Goal: Task Accomplishment & Management: Complete application form

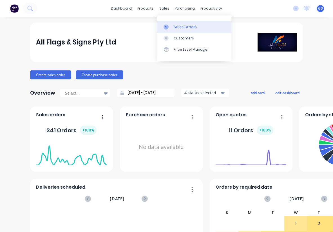
click at [175, 23] on link "Sales Orders" at bounding box center [194, 26] width 75 height 11
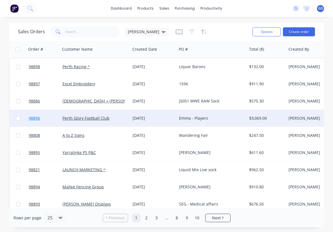
click at [37, 118] on span "98896" at bounding box center [34, 118] width 11 height 6
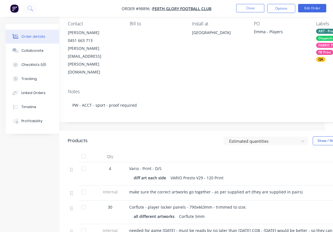
scroll to position [49, 8]
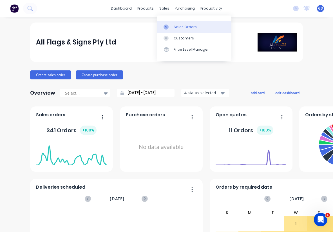
click at [178, 26] on div "Sales Orders" at bounding box center [184, 26] width 23 height 5
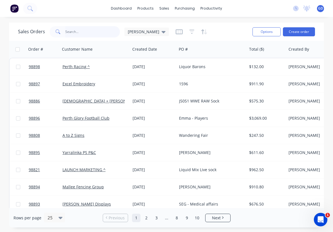
click at [75, 32] on input "text" at bounding box center [92, 31] width 55 height 11
type input "Brightside"
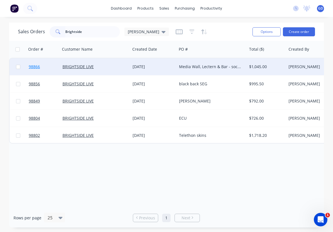
click at [38, 66] on span "98866" at bounding box center [34, 67] width 11 height 6
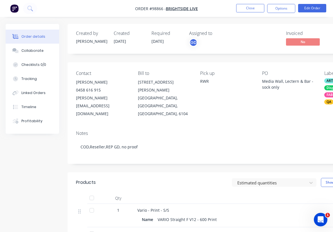
scroll to position [24, 0]
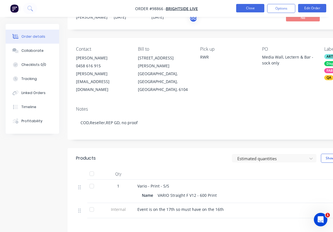
click at [247, 10] on button "Close" at bounding box center [250, 8] width 28 height 8
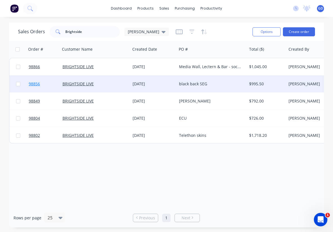
click at [31, 84] on span "98856" at bounding box center [34, 84] width 11 height 6
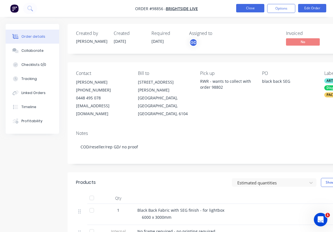
click at [255, 8] on button "Close" at bounding box center [250, 8] width 28 height 8
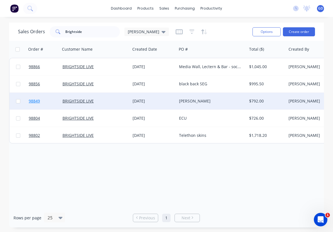
click at [36, 99] on span "98849" at bounding box center [34, 101] width 11 height 6
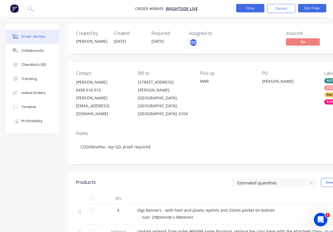
click at [250, 8] on button "Close" at bounding box center [250, 8] width 28 height 8
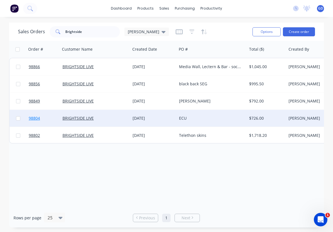
click at [33, 120] on span "98804" at bounding box center [34, 118] width 11 height 6
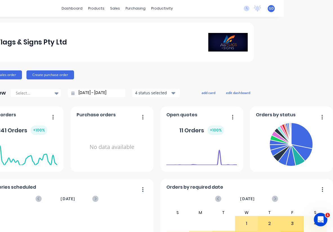
scroll to position [0, 49]
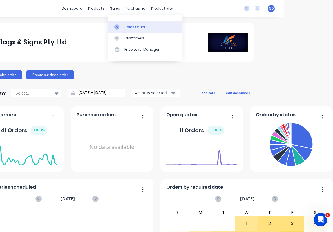
click at [132, 26] on div "Sales Orders" at bounding box center [135, 26] width 23 height 5
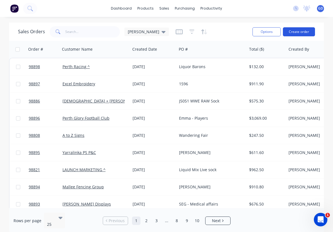
click at [295, 30] on button "Create order" at bounding box center [299, 31] width 32 height 9
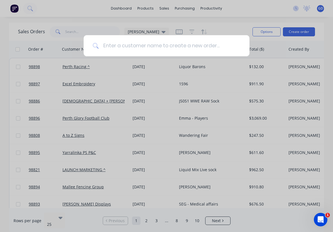
type input "Trustee for Serenitas Development Trust C/- Tuart"
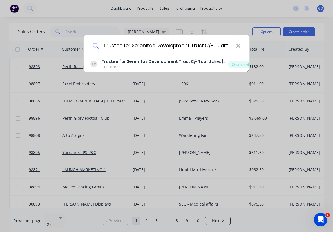
click at [128, 61] on b "Trustee for Serenitas Development Trust C/- Tuart" at bounding box center [155, 61] width 108 height 6
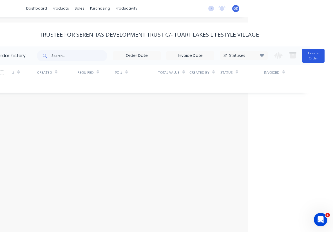
scroll to position [0, 85]
click at [318, 55] on button "Create Order" at bounding box center [313, 56] width 22 height 14
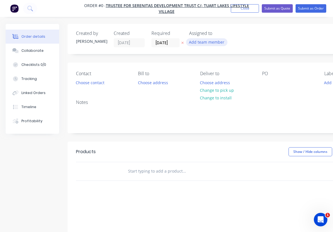
click at [209, 43] on button "Add team member" at bounding box center [206, 42] width 41 height 8
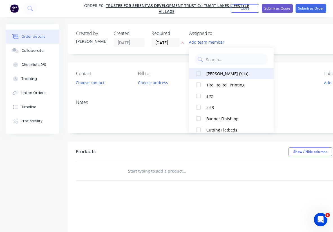
click at [200, 73] on div at bounding box center [198, 73] width 11 height 11
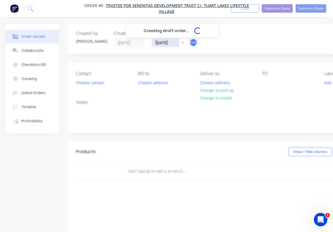
click at [163, 43] on div "Creating draft order... Loading... Order details Collaborate Checklists 0/0 Tra…" at bounding box center [195, 174] width 391 height 300
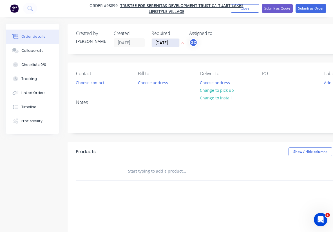
click at [163, 43] on input "14/10/25" at bounding box center [166, 43] width 28 height 8
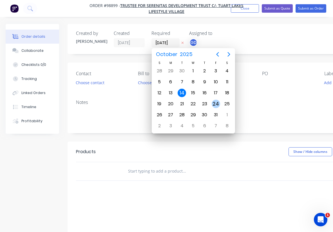
click at [214, 105] on div "24" at bounding box center [215, 104] width 8 height 8
type input "24/10/25"
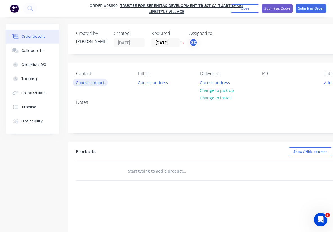
click at [90, 79] on button "Choose contact" at bounding box center [90, 82] width 35 height 8
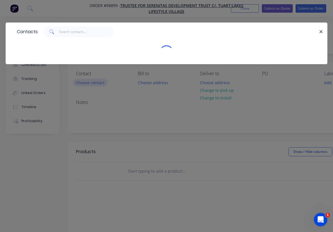
click at [90, 79] on div "Contacts" at bounding box center [166, 116] width 333 height 232
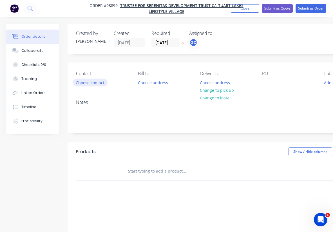
click at [88, 80] on button "Choose contact" at bounding box center [90, 82] width 35 height 8
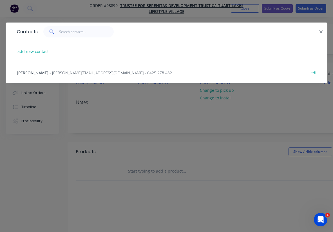
click at [35, 74] on span "Sophia Smalto" at bounding box center [32, 72] width 31 height 5
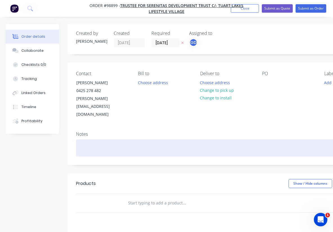
click at [79, 139] on div at bounding box center [226, 147] width 301 height 17
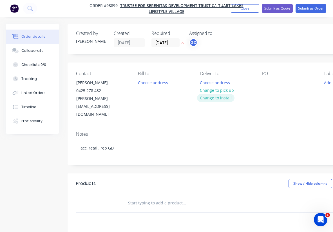
click at [219, 98] on button "Change to install" at bounding box center [216, 98] width 38 height 8
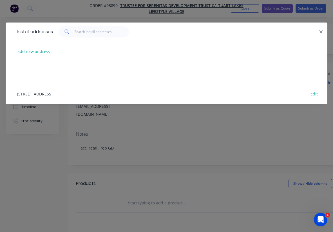
click at [56, 96] on div "831 Mandurah road, Baldivis, Western Australia, Australia edit" at bounding box center [166, 93] width 304 height 21
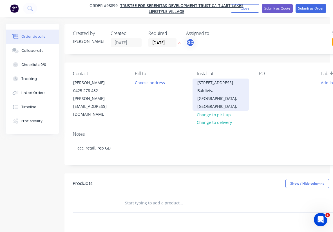
scroll to position [0, 4]
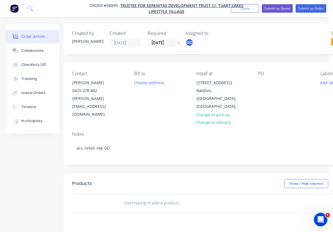
click at [266, 87] on div "PO" at bounding box center [284, 95] width 53 height 48
click at [263, 85] on div at bounding box center [262, 82] width 9 height 8
paste div
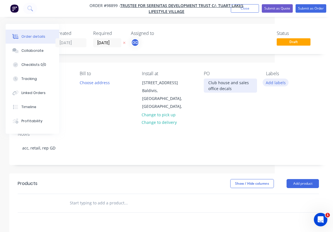
scroll to position [0, 58]
click at [277, 84] on button "Add labels" at bounding box center [275, 82] width 26 height 8
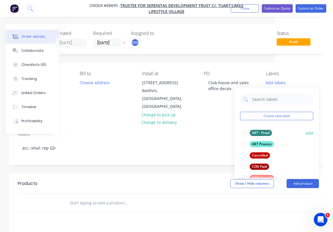
click at [262, 132] on div "ART - Proof" at bounding box center [260, 133] width 22 height 6
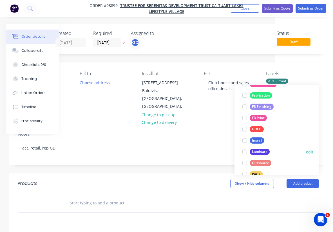
scroll to position [142, 0]
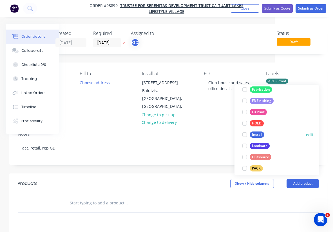
click at [260, 131] on button "Install" at bounding box center [253, 134] width 26 height 8
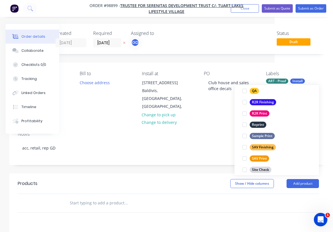
scroll to position [239, 0]
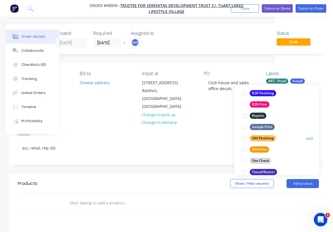
click at [265, 140] on div "SAV Finishing" at bounding box center [262, 138] width 26 height 6
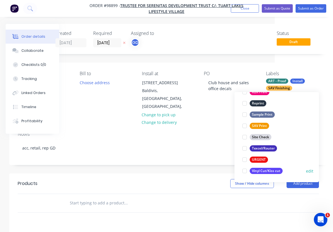
scroll to position [270, 0]
click at [271, 171] on div "Vinyl Cut/Kiss cut" at bounding box center [265, 171] width 33 height 6
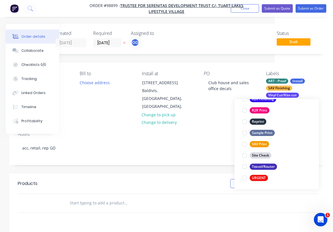
click at [171, 194] on div at bounding box center [164, 203] width 202 height 18
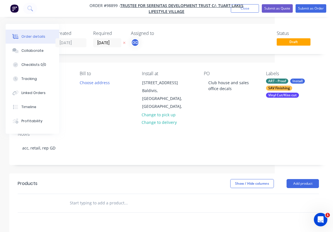
click at [84, 197] on input "text" at bounding box center [125, 202] width 112 height 11
paste input "ENTRY TO CLUBHOUSE • Remove content below SALES & INFORMATION CENTRE • Print an…"
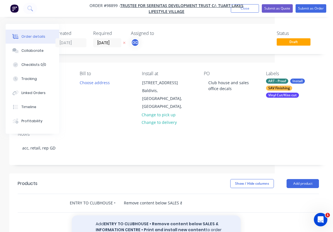
type input "ENTRY TO CLUBHOUSE • Remove content below SALES & INFORMATION CENTRE • Print an…"
click at [127, 215] on button "Add ENTRY TO CLUBHOUSE • Remove content below SALES & INFORMATION CENTRE • Prin…" at bounding box center [156, 226] width 169 height 23
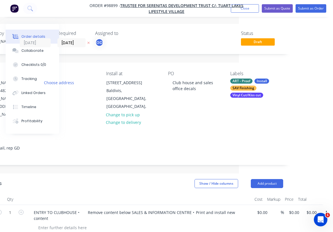
scroll to position [0, 94]
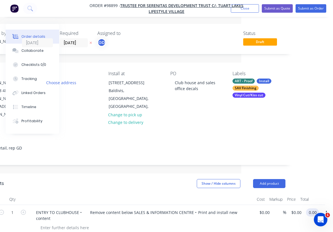
click at [312, 208] on input "0.00" at bounding box center [313, 212] width 11 height 8
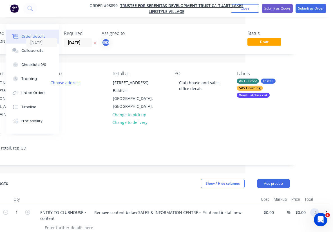
scroll to position [0, 87]
type input "498"
type input "$498.00"
click at [173, 177] on header "Products Show / Hide columns Add product" at bounding box center [139, 183] width 318 height 20
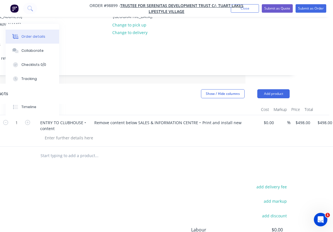
scroll to position [91, 87]
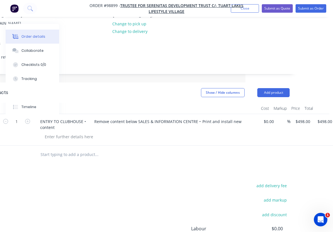
click at [58, 149] on input "text" at bounding box center [96, 154] width 112 height 11
paste input "SALES OFFICE DECAL • Remove all and re-install time & date only"
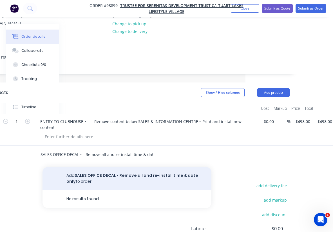
type input "SALES OFFICE DECAL • Remove all and re-install time & date only"
click at [95, 167] on button "Add SALES OFFICE DECAL • Remove all and re-install time & date only to order" at bounding box center [126, 178] width 169 height 23
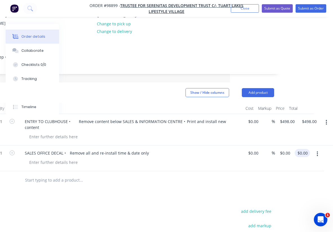
scroll to position [91, 103]
click at [302, 149] on input "0.00" at bounding box center [303, 153] width 13 height 8
type input "498"
type input "$498.00"
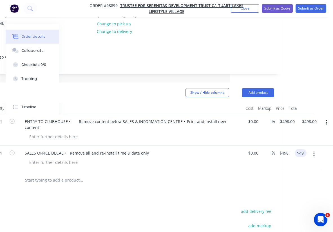
click at [223, 168] on div "Products Show / Hide columns Add product Qty Cost Markup Price Total 1 ENTRY TO…" at bounding box center [124, 203] width 318 height 242
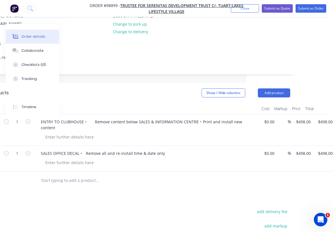
scroll to position [91, 86]
click at [66, 133] on div at bounding box center [69, 137] width 57 height 8
click at [61, 158] on div at bounding box center [69, 162] width 57 height 8
click at [63, 133] on div "Vinyl cut" at bounding box center [53, 137] width 25 height 8
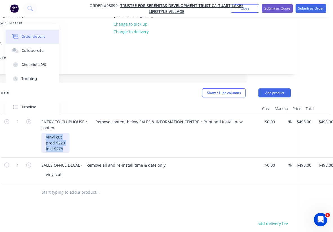
drag, startPoint x: 64, startPoint y: 128, endPoint x: 44, endPoint y: 117, distance: 22.8
click at [44, 133] on div "Vinyl cut prod $220 inst $278" at bounding box center [55, 143] width 28 height 20
copy div "Vinyl cut prod $220 inst $278"
click at [57, 170] on div "vinyl cut" at bounding box center [53, 174] width 25 height 8
click at [66, 170] on div "vinyl cut" at bounding box center [149, 174] width 216 height 8
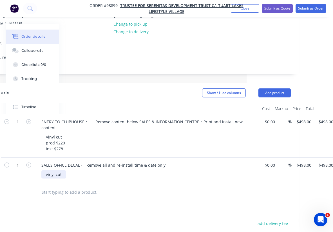
click at [64, 170] on div "vinyl cut" at bounding box center [53, 174] width 25 height 8
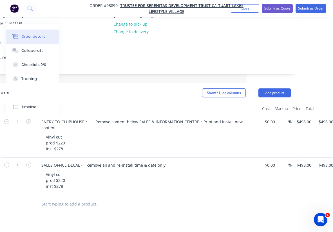
click at [128, 170] on div "Vinyl cut prod $220 inst $278" at bounding box center [149, 180] width 216 height 20
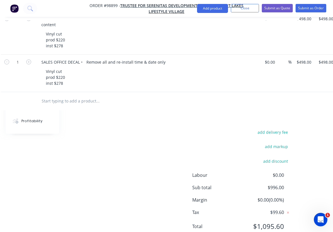
scroll to position [0, 86]
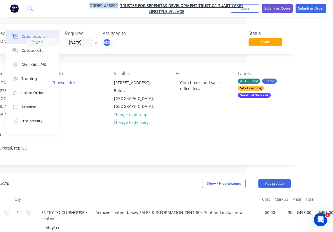
drag, startPoint x: 88, startPoint y: 4, endPoint x: 118, endPoint y: 6, distance: 30.1
click at [118, 6] on span "Order #98899 - Trustee for Serenitas Development Trust C/- Tuart Lakes Lifestyl…" at bounding box center [166, 9] width 166 height 12
copy span "Order #98899"
click at [223, 22] on div "Order details Collaborate Checklists 0/0 Tracking Linked Orders Timeline Profit…" at bounding box center [80, 223] width 333 height 447
click at [250, 11] on button "Close" at bounding box center [245, 8] width 28 height 8
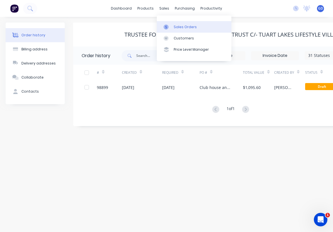
click at [177, 25] on div "Sales Orders" at bounding box center [184, 26] width 23 height 5
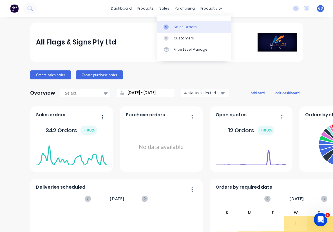
click at [177, 25] on div "Sales Orders" at bounding box center [184, 26] width 23 height 5
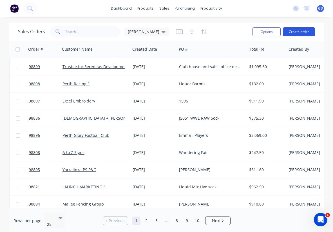
click at [297, 31] on button "Create order" at bounding box center [299, 31] width 32 height 9
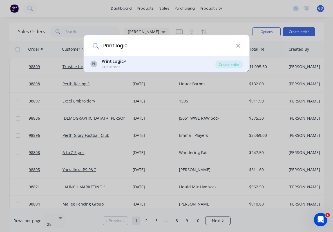
type input "Print logic"
click at [113, 67] on div "Customer" at bounding box center [113, 66] width 25 height 5
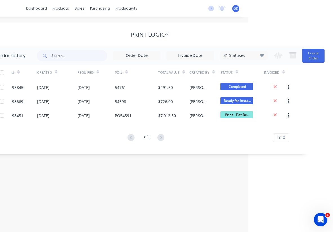
scroll to position [0, 85]
click at [312, 59] on button "Create Order" at bounding box center [313, 56] width 22 height 14
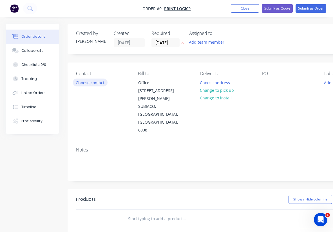
click at [95, 82] on button "Choose contact" at bounding box center [90, 82] width 35 height 8
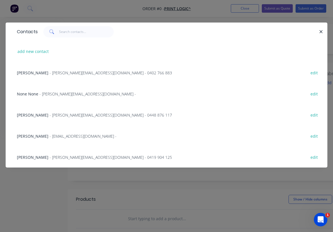
click at [24, 157] on span "[PERSON_NAME]" at bounding box center [32, 156] width 31 height 5
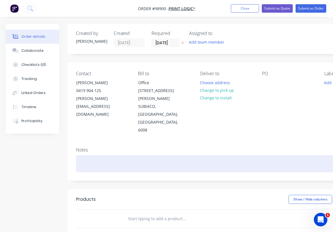
click at [84, 155] on div at bounding box center [226, 163] width 301 height 17
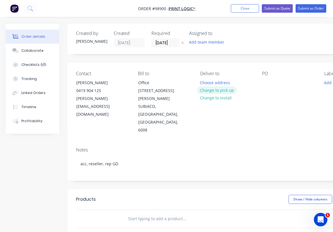
click at [220, 91] on button "Change to pick up" at bounding box center [217, 90] width 40 height 8
click at [212, 40] on button "Add team member" at bounding box center [206, 42] width 41 height 8
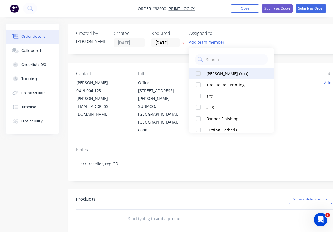
click at [198, 73] on div at bounding box center [198, 73] width 11 height 11
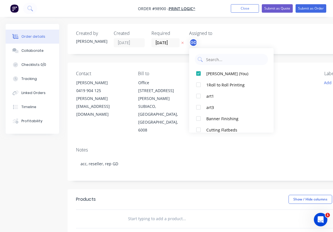
click at [136, 213] on input "text" at bounding box center [184, 218] width 112 height 11
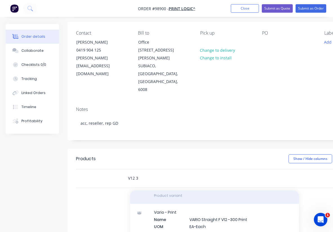
scroll to position [63, 0]
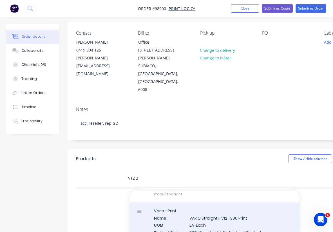
type input "V12 3"
click at [211, 202] on div "Vario - Print Name VARIO Straight F V12 -300 Print UOM EA-Each Default Price Qu…" at bounding box center [214, 230] width 169 height 57
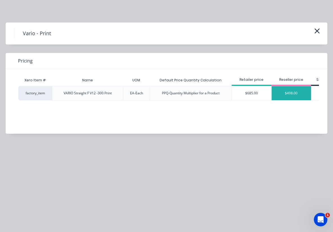
click at [294, 93] on div "$498.00" at bounding box center [290, 93] width 39 height 14
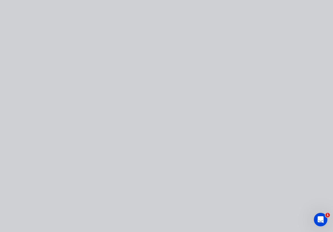
type input "$498.00"
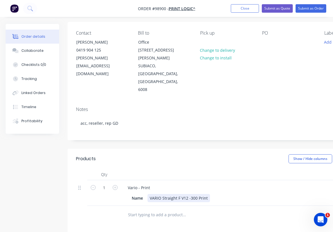
click at [206, 194] on div "VARIO Straight F V12 -300 Print" at bounding box center [178, 198] width 62 height 8
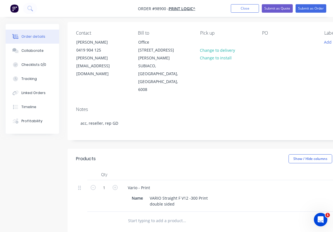
click at [191, 148] on header "Products Show / Hide columns Add product" at bounding box center [226, 158] width 318 height 20
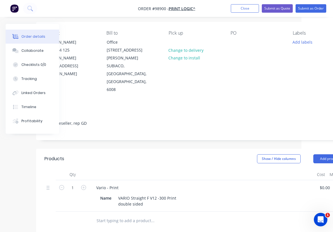
scroll to position [40, 40]
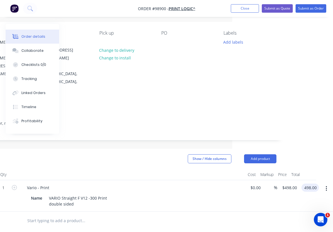
click at [314, 183] on input "498.00" at bounding box center [310, 187] width 15 height 8
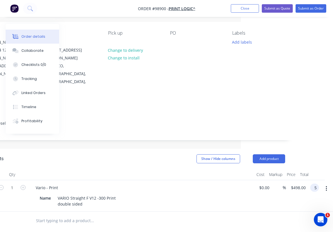
scroll to position [40, 92]
type input "$595.00"
click at [181, 169] on div at bounding box center [141, 174] width 225 height 11
click at [242, 44] on button "Add labels" at bounding box center [242, 42] width 26 height 8
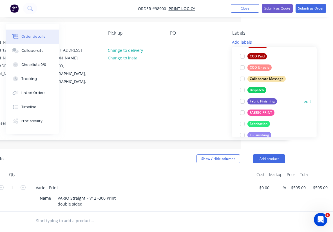
scroll to position [72, 0]
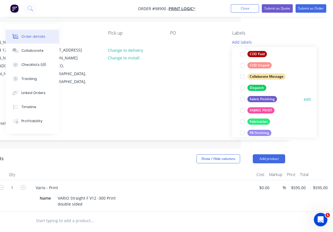
click at [261, 100] on div "Fabric Finishing" at bounding box center [262, 99] width 30 height 6
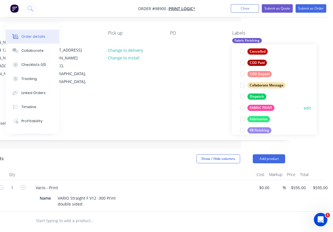
click at [262, 105] on div "FABRIC PRINT" at bounding box center [260, 108] width 27 height 6
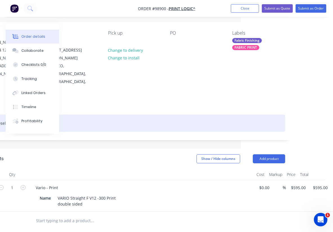
click at [206, 114] on div "acc, reseller, rep GD" at bounding box center [134, 122] width 301 height 17
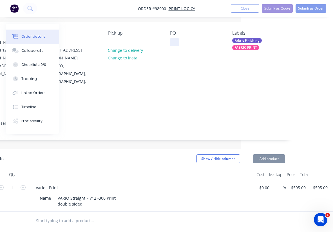
click at [173, 43] on div at bounding box center [174, 42] width 9 height 8
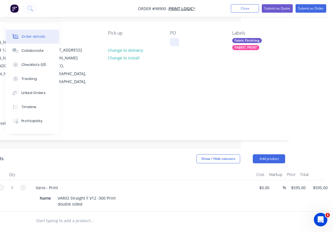
click at [173, 43] on div at bounding box center [174, 42] width 9 height 8
paste div
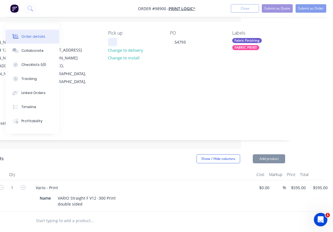
click at [115, 44] on div at bounding box center [112, 42] width 9 height 8
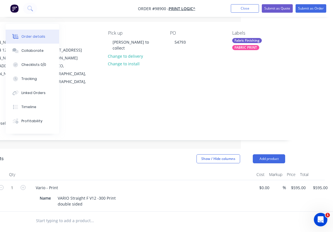
click at [146, 102] on div "Notes acc, reseller, rep GD" at bounding box center [135, 121] width 318 height 38
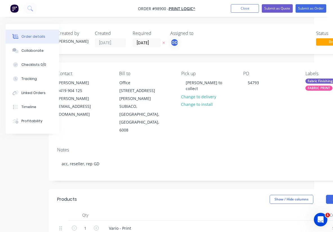
scroll to position [0, 16]
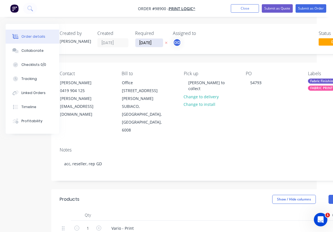
click at [145, 42] on input "14/10/25" at bounding box center [149, 43] width 28 height 8
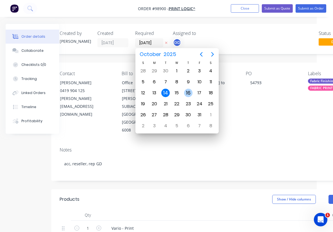
click at [187, 94] on div "16" at bounding box center [188, 93] width 8 height 8
type input "16/10/25"
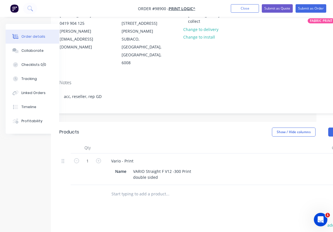
scroll to position [0, 17]
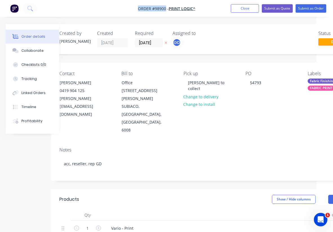
drag, startPoint x: 137, startPoint y: 5, endPoint x: 166, endPoint y: 9, distance: 28.9
click at [166, 9] on nav "Order #98900 - Print Logic^ Add product Close Submit as Quote Submit as Order" at bounding box center [166, 8] width 333 height 17
copy span "Order #98900"
click at [250, 10] on button "Close" at bounding box center [245, 8] width 28 height 8
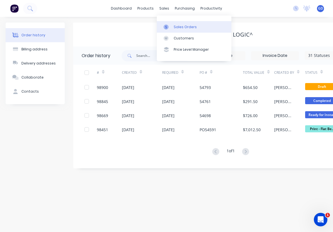
click at [179, 25] on div "Sales Orders" at bounding box center [184, 26] width 23 height 5
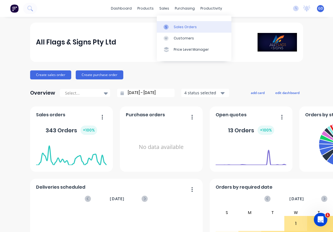
click at [177, 24] on div "Sales Orders" at bounding box center [184, 26] width 23 height 5
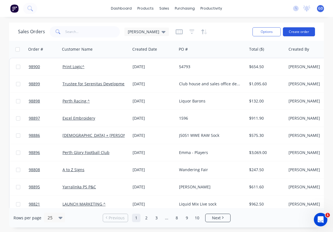
click at [294, 35] on button "Create order" at bounding box center [299, 31] width 32 height 9
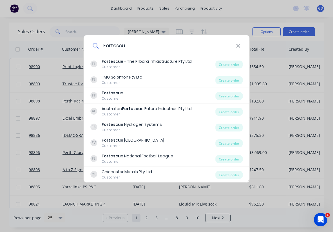
type input "Fortescue"
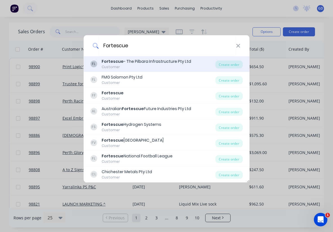
click at [142, 62] on div "Fortescue - The Pilbara Infrastructure Pty Ltd" at bounding box center [145, 61] width 89 height 6
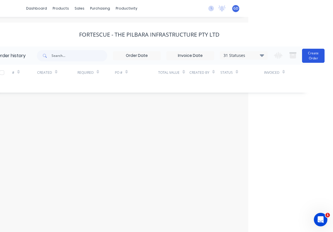
scroll to position [0, 85]
click at [312, 56] on button "Create Order" at bounding box center [313, 56] width 22 height 14
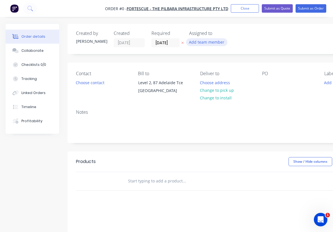
click at [203, 45] on button "Add team member" at bounding box center [206, 42] width 41 height 8
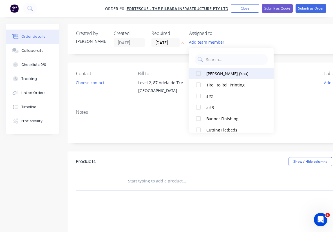
click at [198, 75] on div at bounding box center [198, 73] width 11 height 11
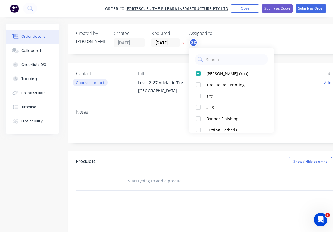
click at [91, 84] on div "Order details Collaborate Checklists 0/0 Tracking Linked Orders Timeline Profit…" at bounding box center [195, 179] width 391 height 310
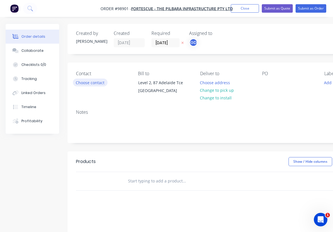
click at [91, 84] on button "Choose contact" at bounding box center [90, 82] width 35 height 8
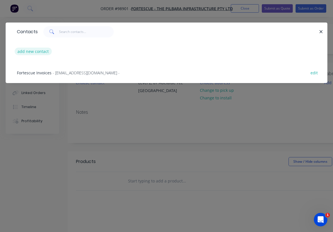
click at [40, 54] on button "add new contact" at bounding box center [33, 52] width 37 height 8
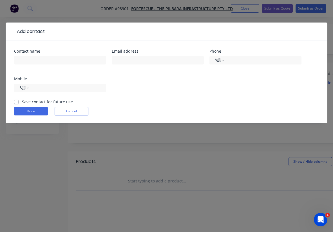
select select "AU"
click at [22, 103] on label "Save contact for future use" at bounding box center [47, 102] width 51 height 6
click at [16, 103] on input "Save contact for future use" at bounding box center [16, 101] width 4 height 5
checkbox input "true"
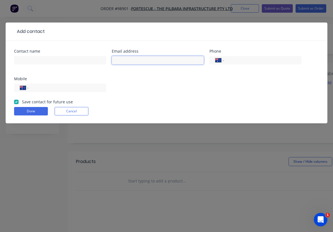
click at [124, 60] on input "text" at bounding box center [158, 60] width 92 height 8
paste input "anita.bowie@fortescue.com"
type input "anita.bowie@fortescue.com"
paste input "Anita Bowie"
type input "Anita Bowie"
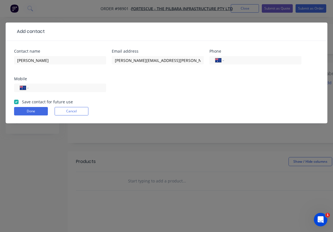
click at [42, 88] on input "tel" at bounding box center [66, 88] width 67 height 6
paste input "(08) 9158 5100"
type input "(08) 9158 5100"
click at [32, 113] on button "Done" at bounding box center [31, 111] width 34 height 8
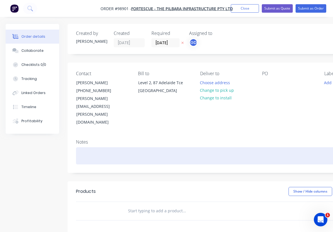
click at [99, 147] on div at bounding box center [226, 155] width 301 height 17
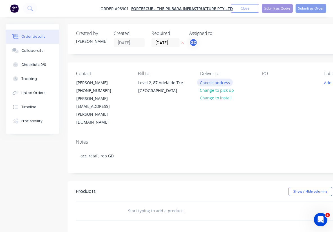
click at [213, 84] on button "Choose address" at bounding box center [215, 82] width 36 height 8
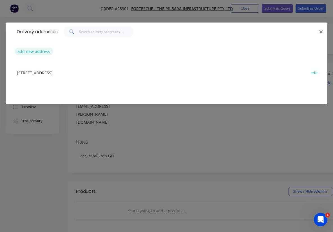
click at [37, 51] on button "add new address" at bounding box center [34, 52] width 39 height 8
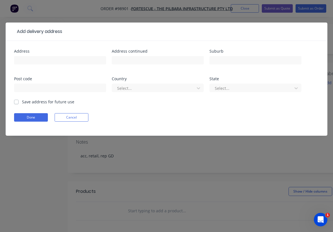
click at [37, 51] on div "Address" at bounding box center [60, 51] width 92 height 4
click at [22, 101] on label "Save address for future use" at bounding box center [48, 102] width 52 height 6
click at [15, 101] on input "Save address for future use" at bounding box center [16, 101] width 4 height 5
checkbox input "true"
paste input "36 Stockyards Lane HAZELMERE WA 6055 AUSTRALIA"
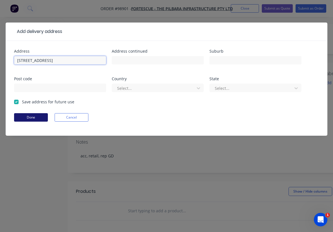
type input "36 Stockyards Lane HAZELMERE WA 6055 AUSTRALIA"
click at [33, 118] on button "Done" at bounding box center [31, 117] width 34 height 8
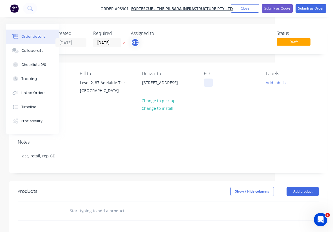
scroll to position [0, 58]
click at [210, 84] on div at bounding box center [208, 82] width 9 height 8
paste div
click at [277, 83] on button "Add labels" at bounding box center [275, 82] width 26 height 8
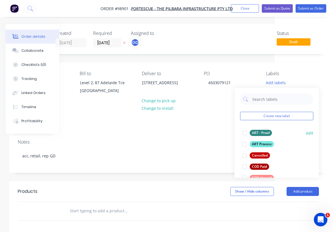
click at [245, 133] on div at bounding box center [244, 132] width 11 height 11
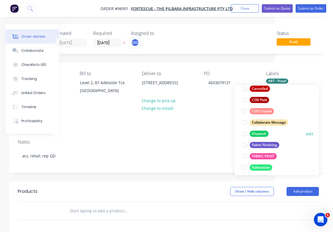
scroll to position [64, 0]
click at [245, 145] on div at bounding box center [244, 144] width 11 height 11
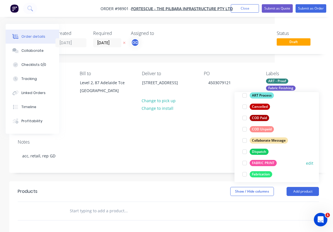
click at [244, 163] on div at bounding box center [244, 162] width 11 height 11
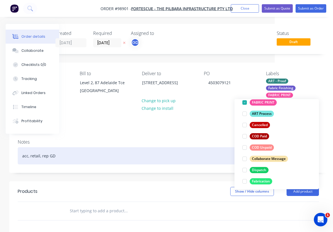
click at [212, 147] on div "acc, retail, rep GD" at bounding box center [168, 155] width 301 height 17
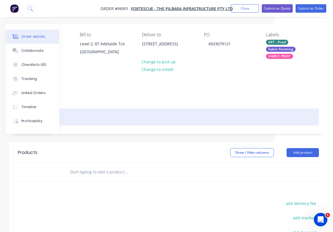
scroll to position [40, 58]
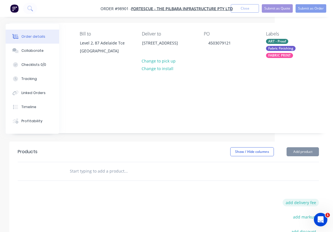
click at [301, 198] on button "add delivery fee" at bounding box center [300, 202] width 36 height 8
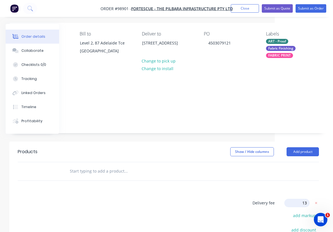
type input "130"
click at [92, 165] on input "text" at bounding box center [125, 170] width 112 height 11
paste input "FORTESCUE flags Fully sewn flags with sacrificial hem to the fly edge Size 1800…"
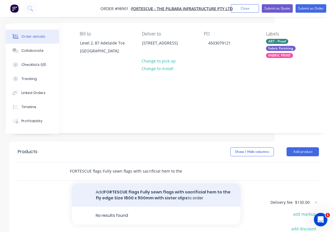
type input "FORTESCUE flags Fully sewn flags with sacrificial hem to the fly edge Size 1800…"
click at [127, 183] on button "Add FORTESCUE flags Fully sewn flags with sacrificial hem to the fly edge Size …" at bounding box center [156, 194] width 169 height 23
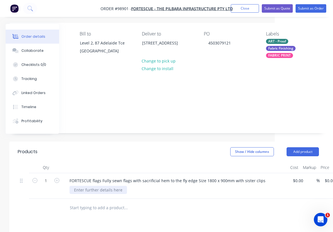
click at [92, 186] on div at bounding box center [97, 190] width 57 height 8
paste div
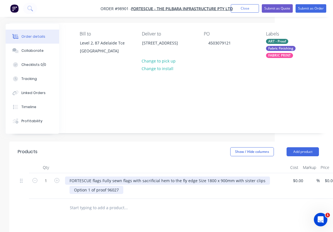
click at [104, 186] on div "Option 1 of proof 96027" at bounding box center [96, 190] width 54 height 8
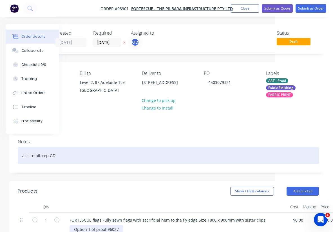
scroll to position [0, 58]
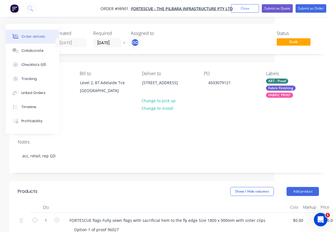
click at [273, 81] on div "ART - Proof" at bounding box center [277, 80] width 22 height 5
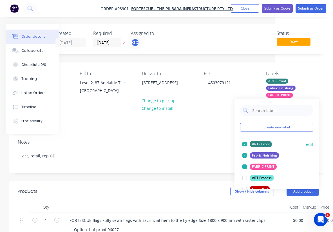
click at [245, 143] on div at bounding box center [244, 143] width 11 height 11
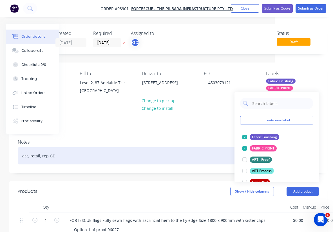
click at [196, 147] on div "acc, retail, rep GD" at bounding box center [168, 155] width 301 height 17
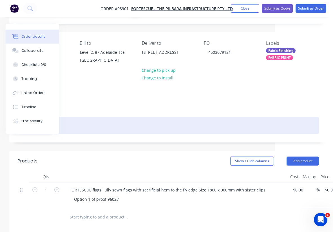
scroll to position [42, 58]
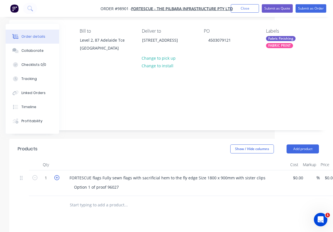
click at [57, 175] on icon "button" at bounding box center [56, 177] width 5 height 5
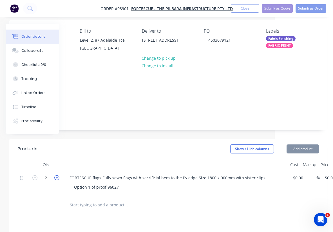
click at [57, 175] on icon "button" at bounding box center [56, 177] width 5 height 5
type input "4"
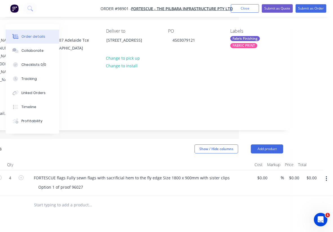
scroll to position [42, 94]
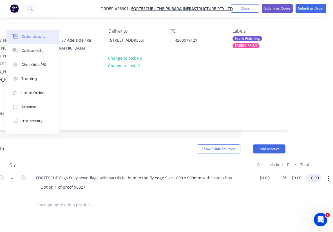
click at [313, 173] on input "0.00" at bounding box center [314, 177] width 13 height 8
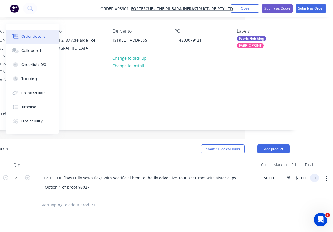
scroll to position [42, 87]
type input "1400"
type input "$350.00"
type input "$1,400.00"
click at [256, 196] on div at bounding box center [138, 205] width 301 height 18
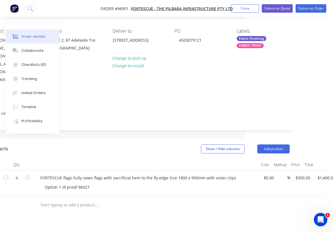
click at [81, 199] on input "text" at bounding box center [96, 204] width 112 height 11
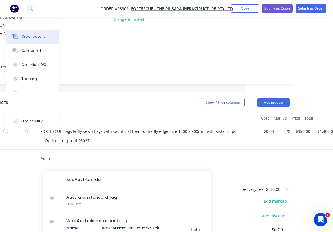
scroll to position [91, 87]
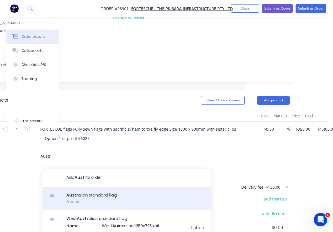
type input "Austr"
click at [101, 186] on div "Austr alian standard flag Product" at bounding box center [126, 198] width 169 height 24
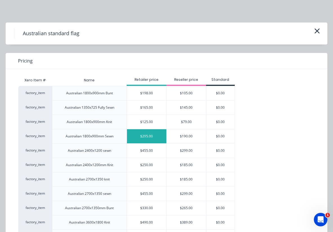
click at [144, 136] on div "$295.00" at bounding box center [146, 136] width 39 height 14
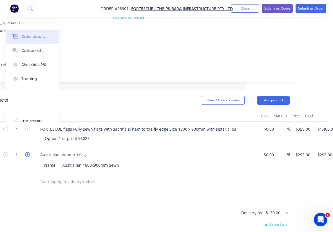
click at [28, 152] on icon "button" at bounding box center [27, 154] width 5 height 5
type input "2"
type input "$590.00"
click at [28, 152] on icon "button" at bounding box center [27, 154] width 5 height 5
type input "3"
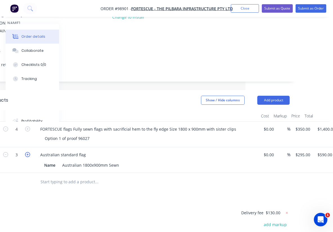
type input "$885.00"
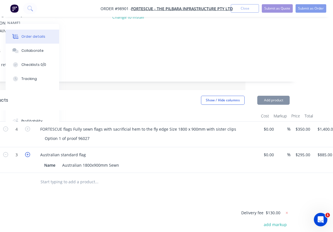
click at [28, 152] on icon "button" at bounding box center [27, 154] width 5 height 5
type input "4"
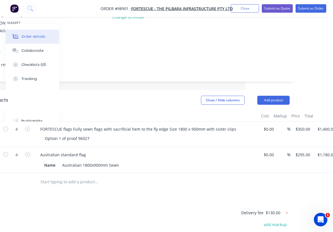
click at [148, 181] on div "Products Show / Hide columns Add product Qty Cost Markup Price Total 4 FORTESCU…" at bounding box center [139, 206] width 318 height 233
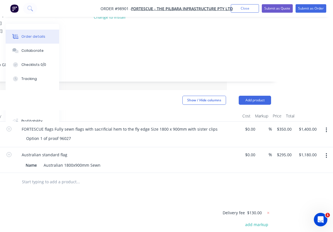
scroll to position [91, 106]
click at [310, 150] on input "1180.00" at bounding box center [308, 154] width 21 height 8
type input "1300"
type input "$325.00"
type input "$1,300.00"
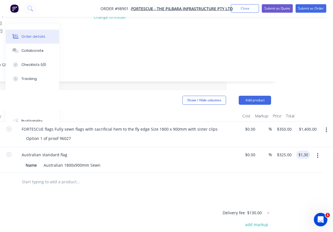
click at [216, 173] on div at bounding box center [116, 182] width 202 height 18
click at [50, 176] on input "text" at bounding box center [78, 181] width 112 height 11
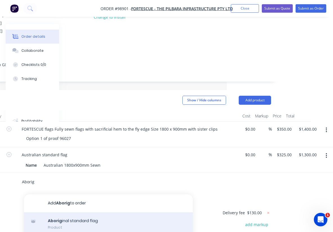
type input "Aborig"
click at [71, 212] on div "Aborig inal standard flag Product" at bounding box center [108, 224] width 169 height 24
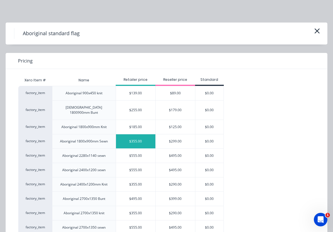
click at [132, 138] on div "$355.00" at bounding box center [135, 141] width 39 height 14
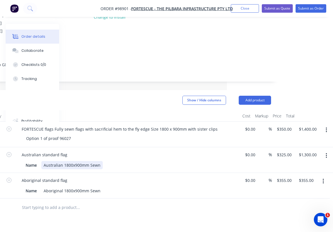
click at [132, 161] on div "Name Australian 1800x900mm Sewn" at bounding box center [126, 165] width 206 height 8
click at [10, 177] on icon "button" at bounding box center [8, 179] width 5 height 5
type input "2"
type input "$710.00"
click at [10, 177] on icon "button" at bounding box center [8, 179] width 5 height 5
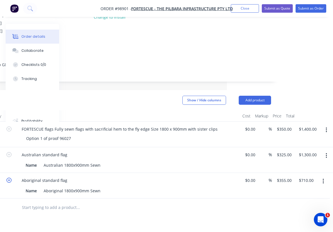
type input "3"
type input "$1,065.00"
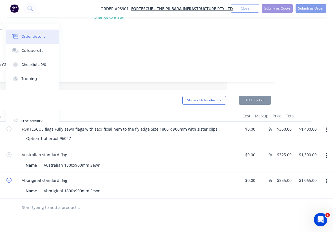
click at [10, 177] on icon "button" at bounding box center [8, 179] width 5 height 5
type input "4"
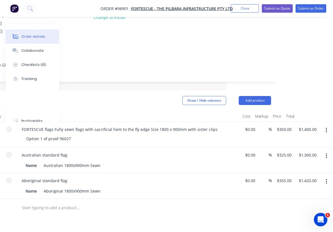
scroll to position [91, 106]
click at [181, 198] on div at bounding box center [116, 207] width 202 height 18
click at [315, 176] on input "1420.00" at bounding box center [308, 180] width 21 height 8
type input "$1,540.00"
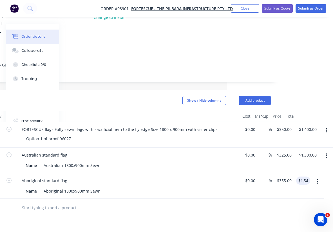
type input "$385.00"
click at [243, 198] on div at bounding box center [120, 207] width 301 height 18
click at [68, 202] on input "text" at bounding box center [78, 207] width 112 height 11
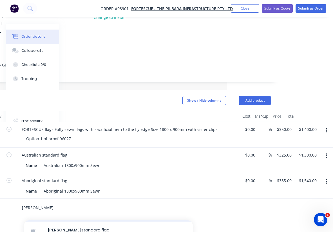
scroll to position [18, 0]
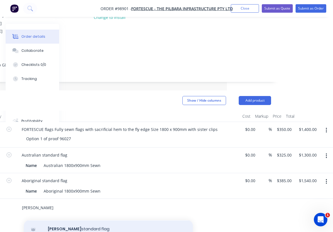
type input "Torres"
click at [84, 220] on div "Torres standard flag Product" at bounding box center [108, 232] width 169 height 24
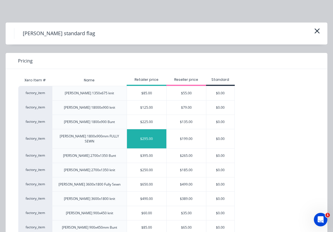
click at [141, 135] on div "$295.00" at bounding box center [146, 138] width 39 height 19
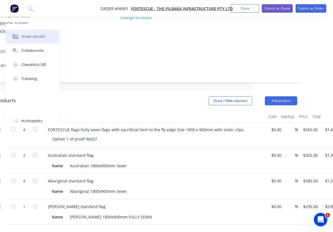
scroll to position [91, 80]
click at [36, 204] on icon "button" at bounding box center [35, 206] width 5 height 5
type input "2"
type input "$590.00"
click at [36, 204] on icon "button" at bounding box center [35, 206] width 5 height 5
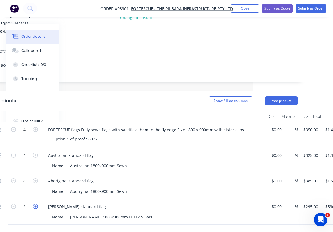
type input "3"
type input "$885.00"
click at [36, 204] on icon "button" at bounding box center [35, 206] width 5 height 5
type input "4"
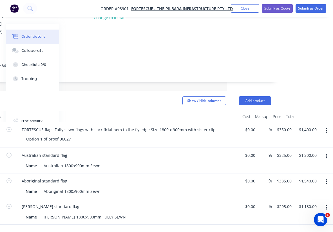
scroll to position [91, 106]
click at [309, 202] on input "1180.00" at bounding box center [306, 206] width 17 height 8
type input "1300"
type input "$325.00"
type input "$1,300.00"
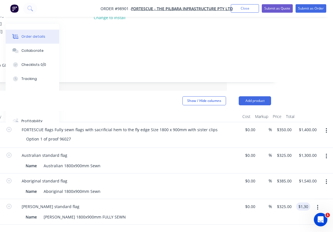
click at [233, 224] on div at bounding box center [120, 233] width 301 height 18
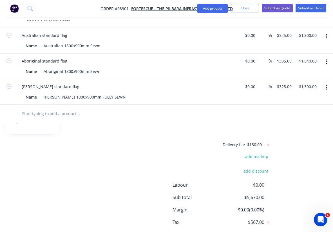
scroll to position [212, 106]
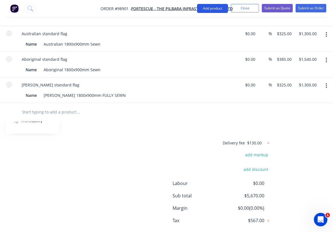
click at [219, 10] on button "Add product" at bounding box center [212, 8] width 31 height 9
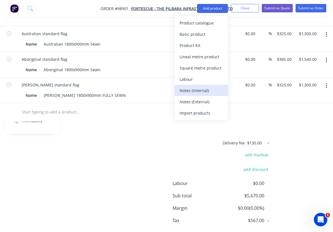
click at [198, 90] on div "Notes (Internal)" at bounding box center [200, 90] width 43 height 8
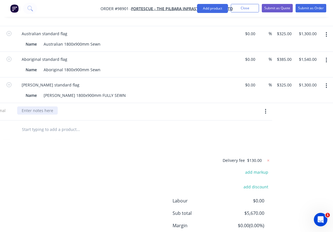
click at [47, 106] on div at bounding box center [37, 110] width 40 height 8
paste div
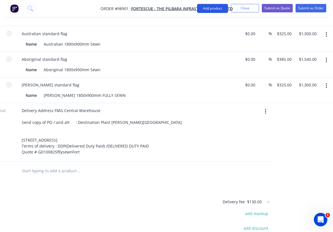
click at [212, 11] on button "Add product" at bounding box center [212, 8] width 31 height 9
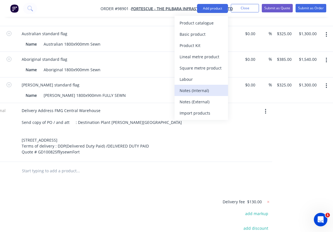
click at [202, 90] on div "Notes (Internal)" at bounding box center [200, 90] width 43 height 8
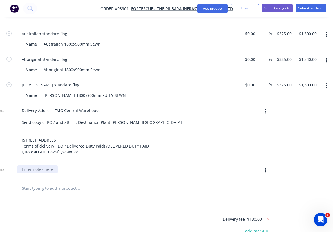
click at [39, 165] on div at bounding box center [37, 169] width 40 height 8
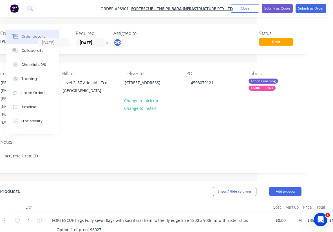
scroll to position [0, 70]
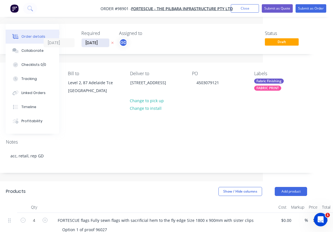
click at [97, 42] on input "14/10/25" at bounding box center [96, 43] width 28 height 8
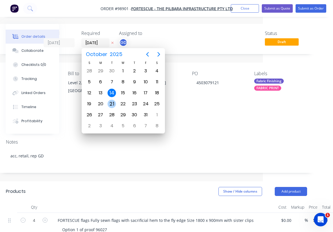
click at [111, 103] on div "21" at bounding box center [111, 104] width 8 height 8
type input "21/10/25"
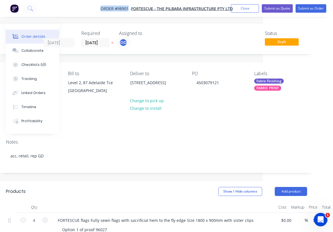
drag, startPoint x: 97, startPoint y: 7, endPoint x: 128, endPoint y: 10, distance: 31.6
click at [128, 10] on nav "Order #98901 - Fortescue - The Pilbara Infrastructure Pty Ltd Add product Close…" at bounding box center [166, 8] width 333 height 17
copy span "Order #98901"
click at [242, 9] on button "Close" at bounding box center [245, 8] width 28 height 8
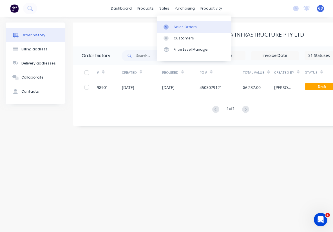
click at [179, 25] on div "Sales Orders" at bounding box center [184, 26] width 23 height 5
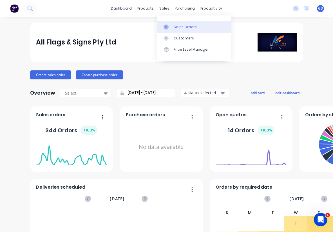
click at [176, 26] on div "Sales Orders" at bounding box center [184, 26] width 23 height 5
